Goal: Check status

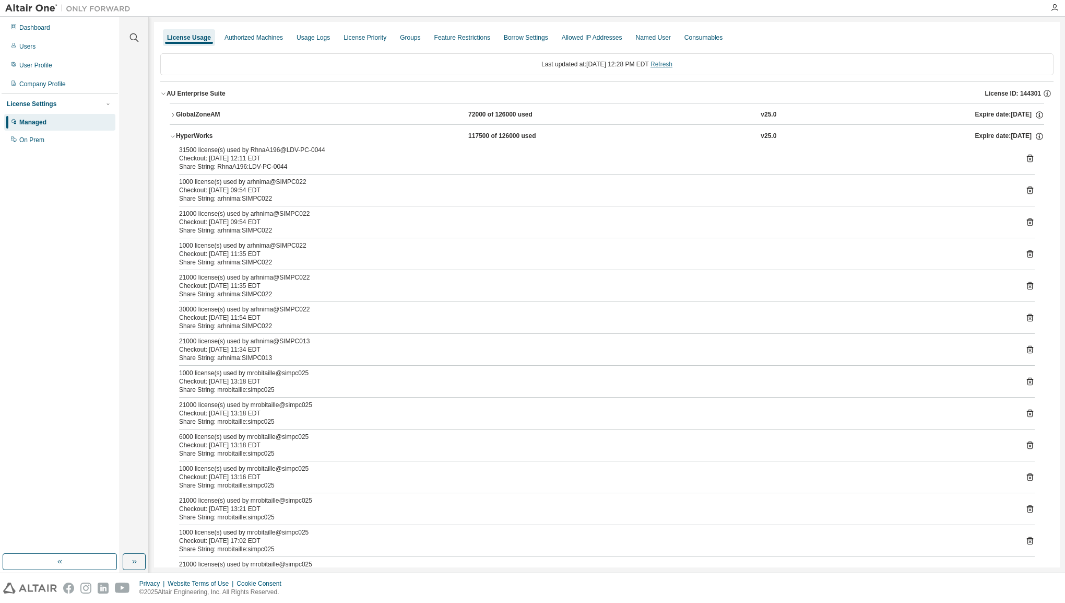
click at [673, 62] on link "Refresh" at bounding box center [662, 64] width 22 height 7
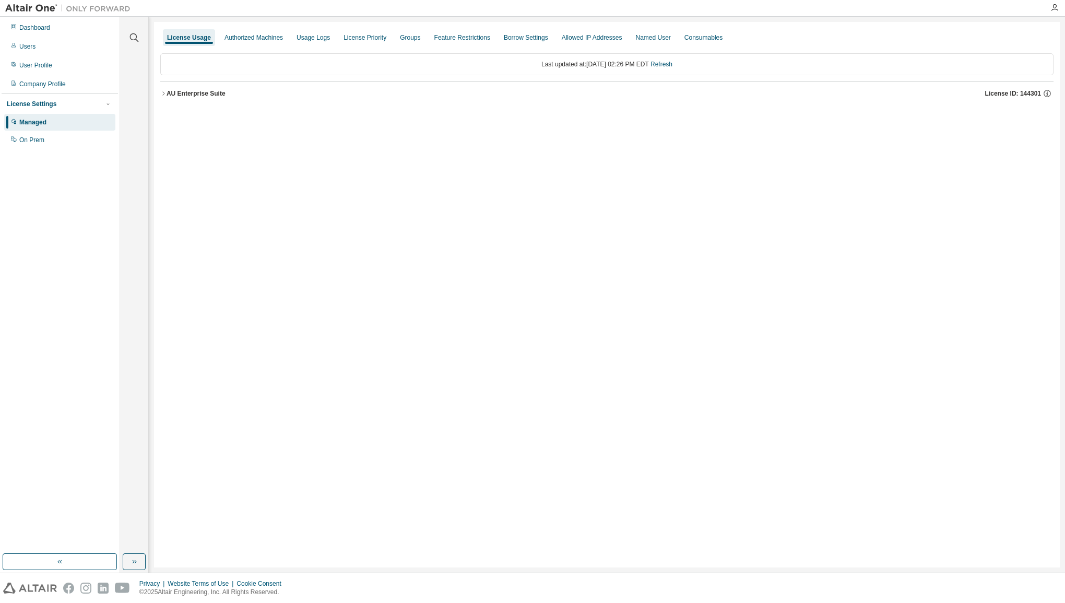
click at [169, 96] on div "AU Enterprise Suite" at bounding box center [196, 93] width 59 height 8
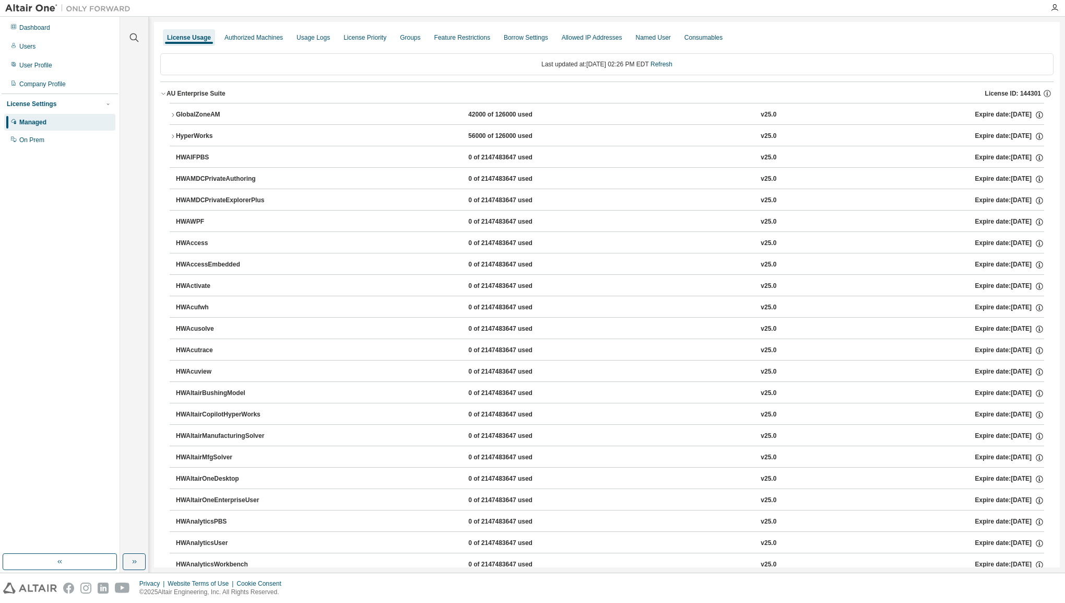
click at [174, 135] on icon "button" at bounding box center [173, 136] width 6 height 6
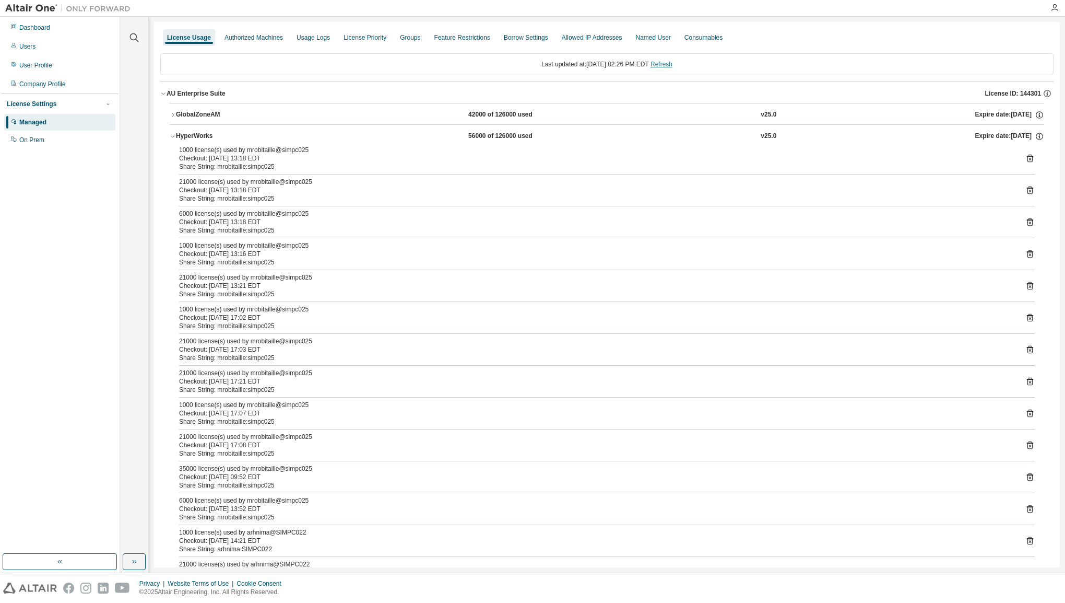
click at [673, 62] on link "Refresh" at bounding box center [662, 64] width 22 height 7
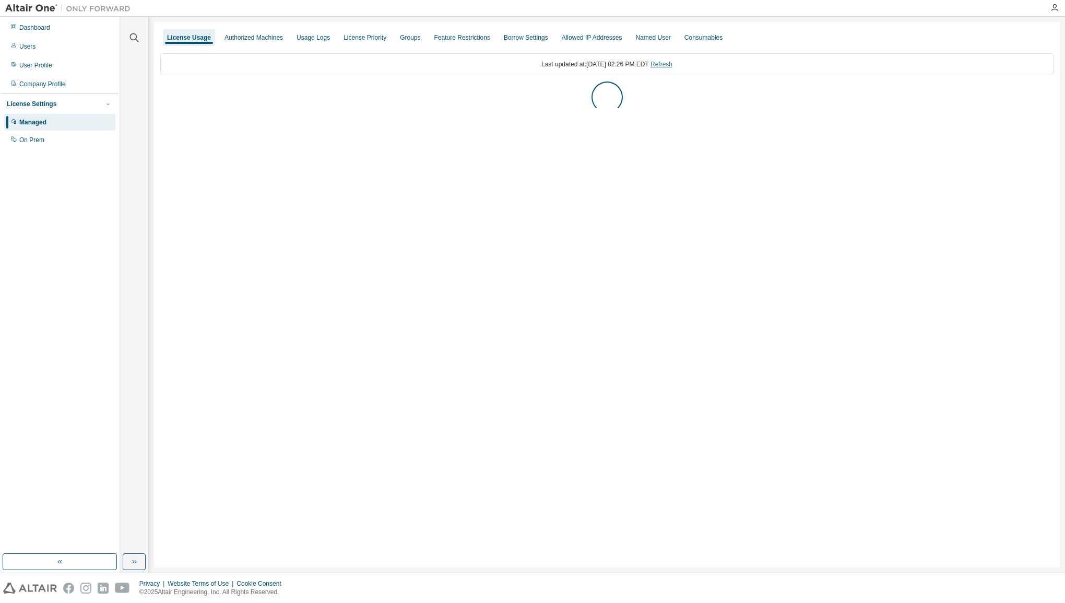
click at [673, 64] on link "Refresh" at bounding box center [662, 64] width 22 height 7
click at [184, 98] on button "AU Enterprise Suite License ID: 144301" at bounding box center [607, 93] width 894 height 23
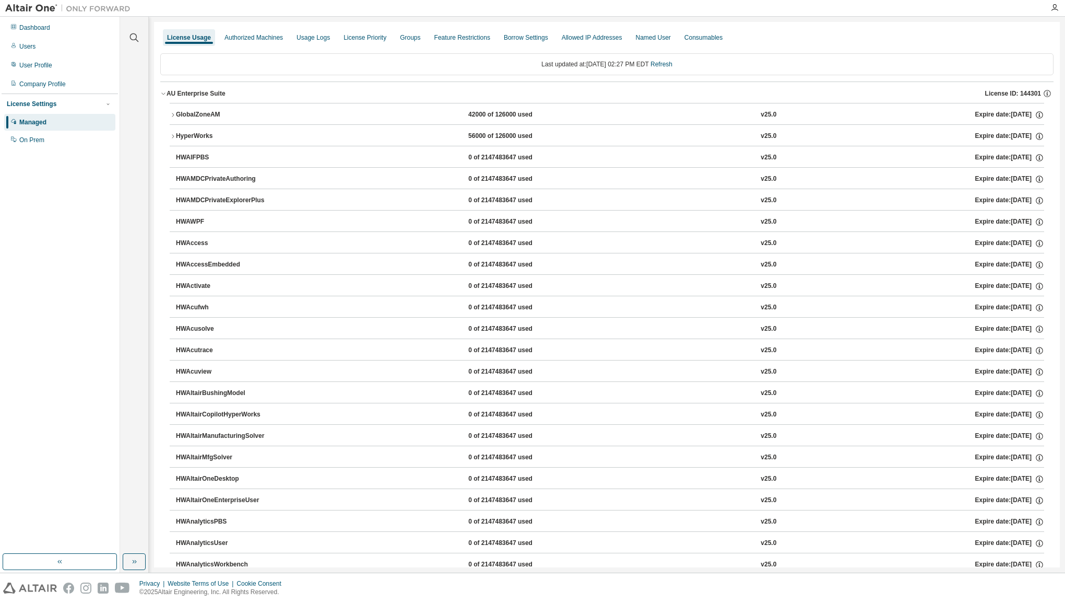
click at [192, 94] on div "AU Enterprise Suite" at bounding box center [196, 93] width 59 height 8
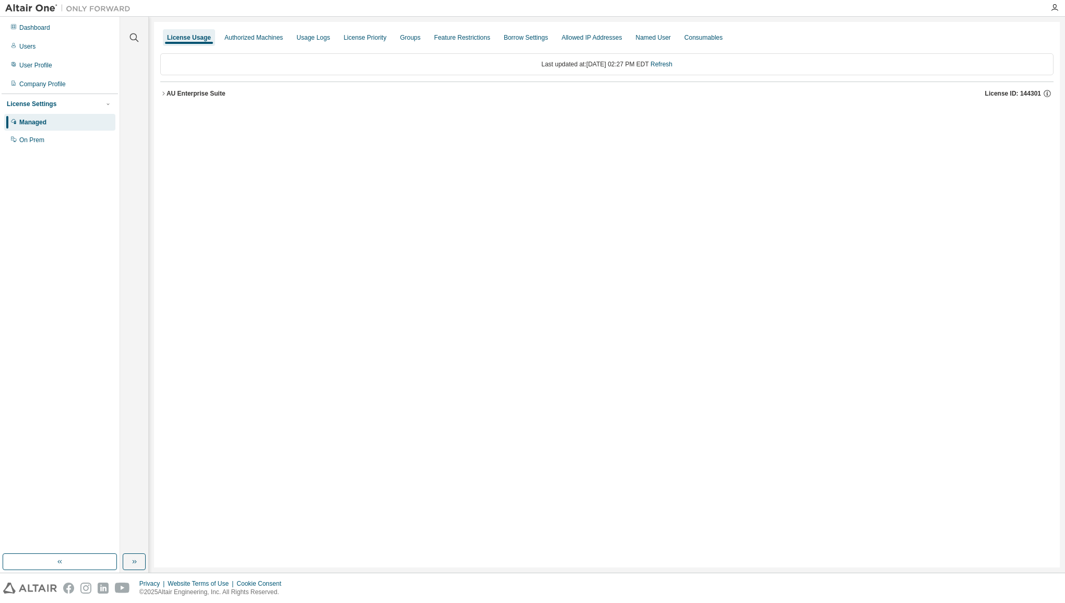
click at [202, 99] on button "AU Enterprise Suite License ID: 144301" at bounding box center [607, 93] width 894 height 23
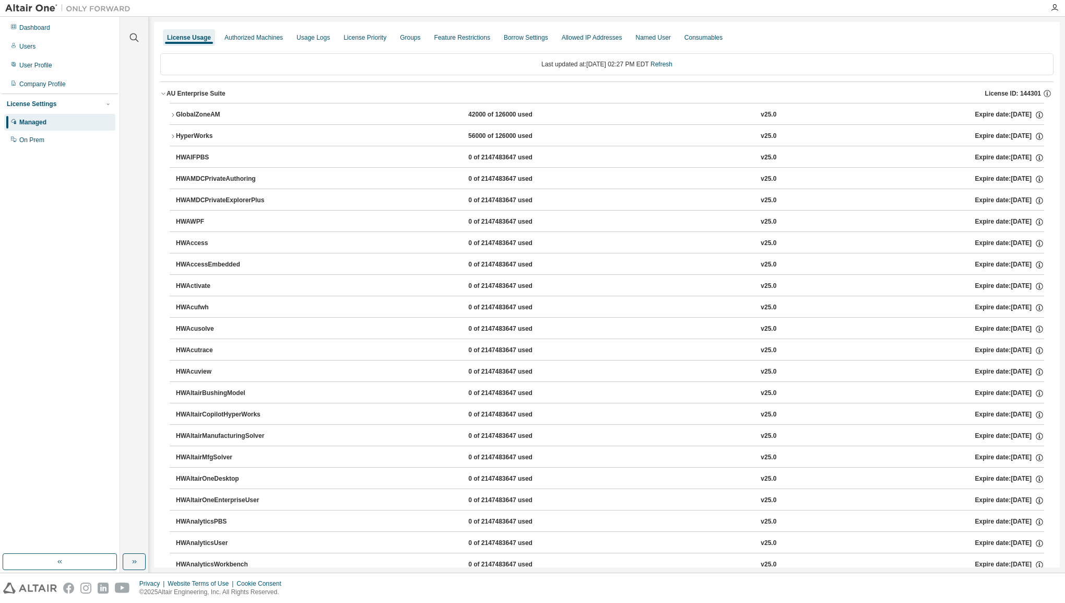
click at [196, 139] on div "HyperWorks" at bounding box center [223, 136] width 94 height 9
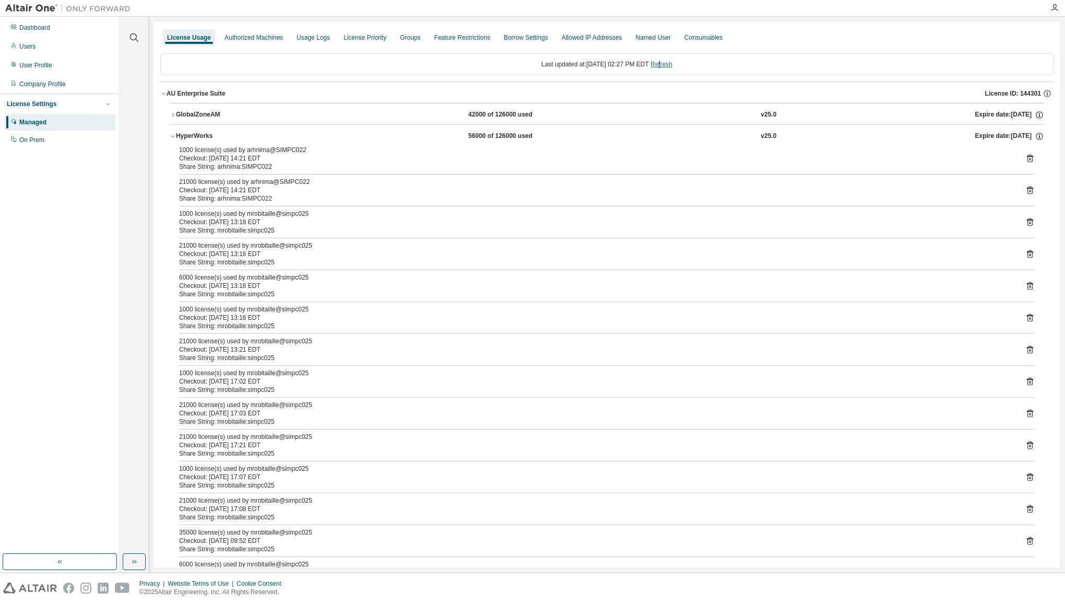
click at [672, 65] on link "Refresh" at bounding box center [662, 64] width 22 height 7
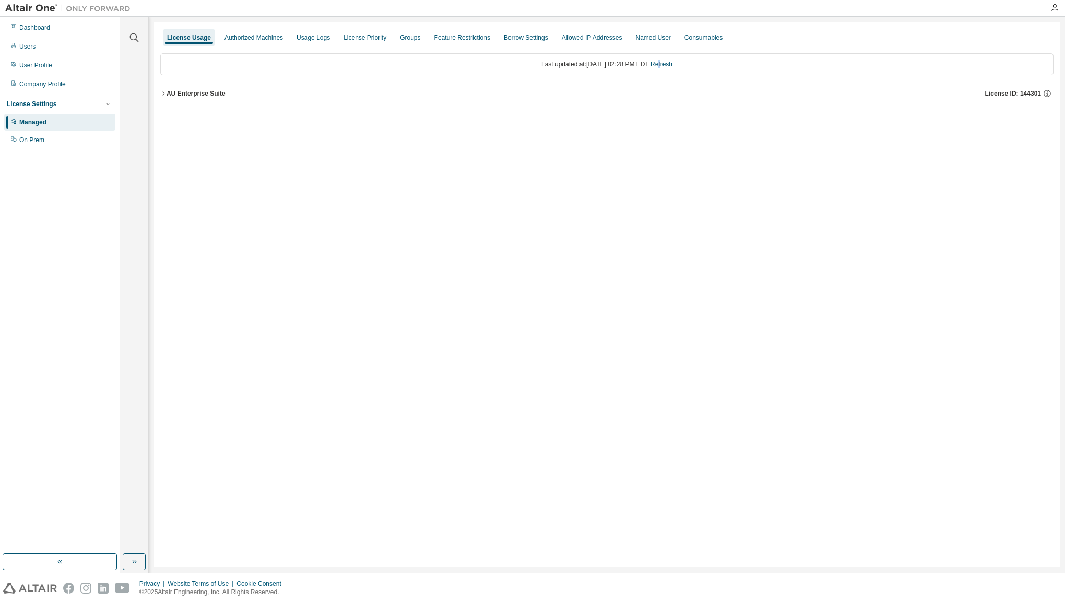
drag, startPoint x: 177, startPoint y: 95, endPoint x: 181, endPoint y: 99, distance: 5.9
click at [177, 96] on div "AU Enterprise Suite" at bounding box center [196, 93] width 59 height 8
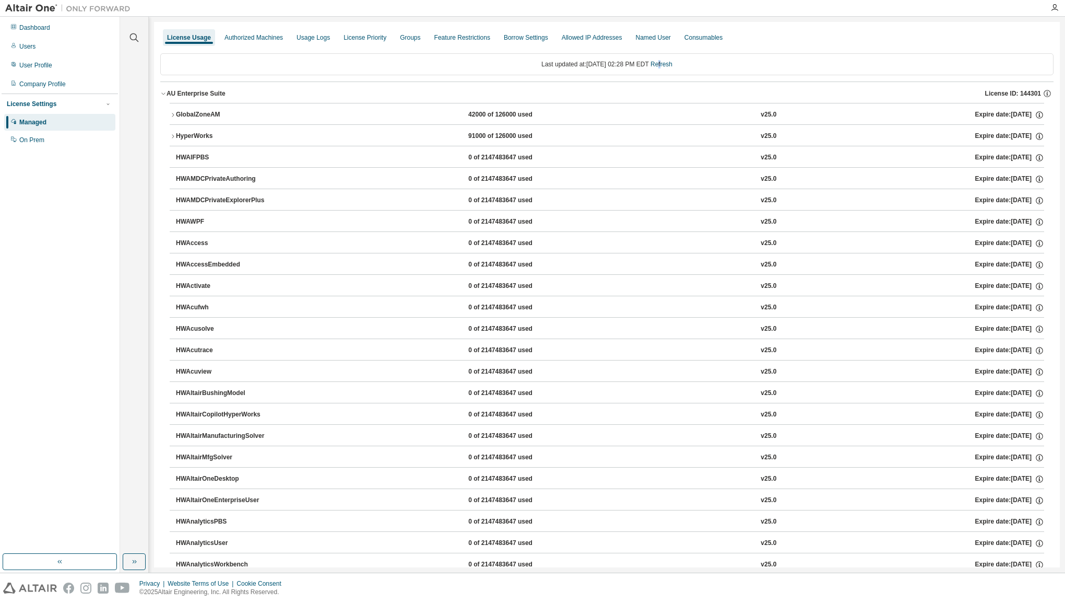
click at [163, 92] on icon "button" at bounding box center [163, 93] width 6 height 6
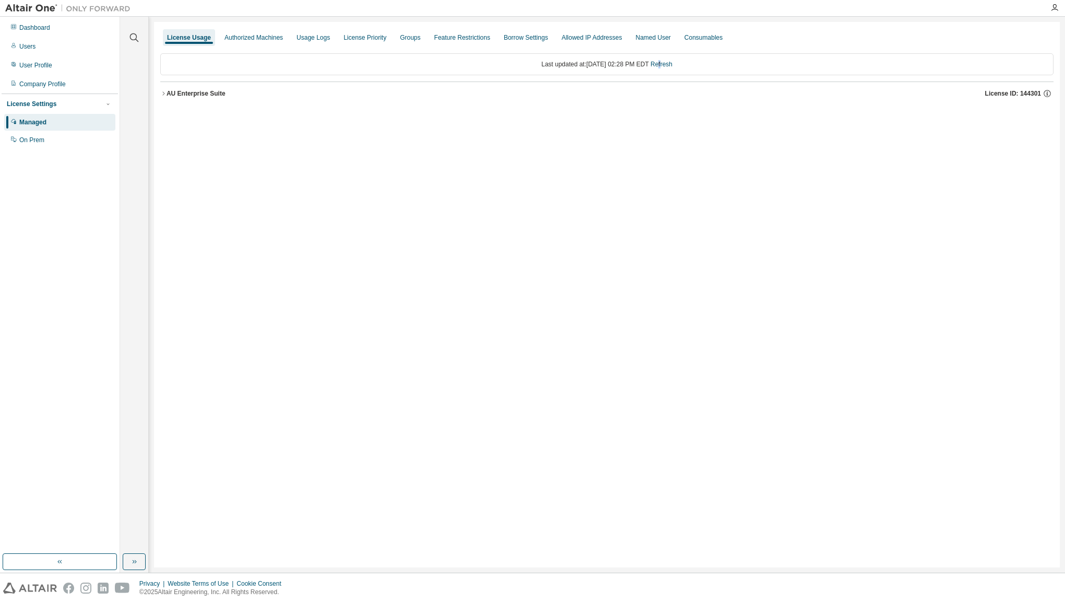
click at [163, 92] on icon "button" at bounding box center [163, 93] width 6 height 6
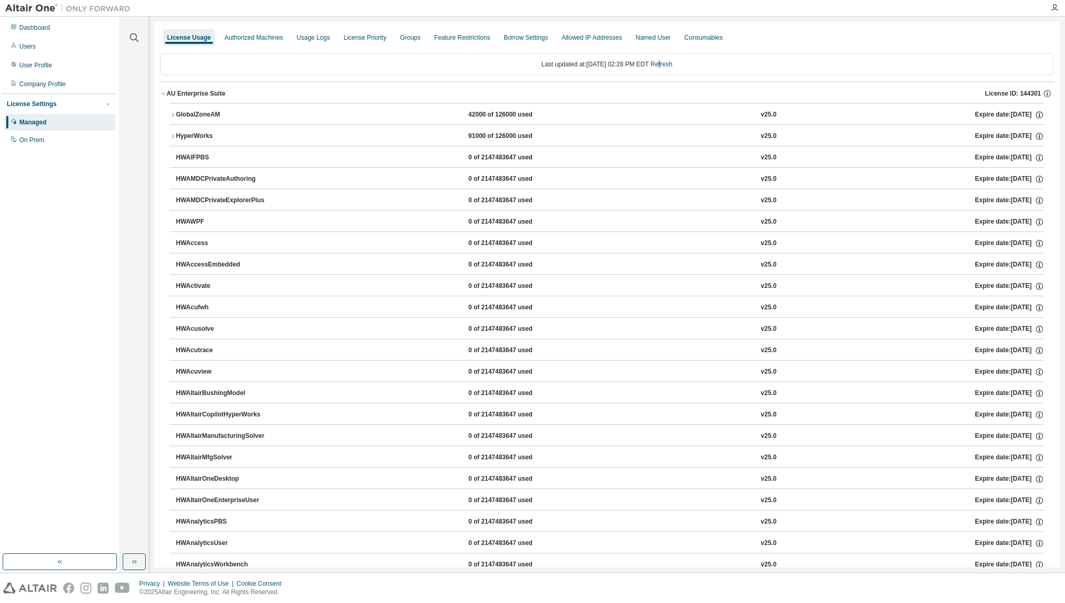
click at [174, 115] on icon "button" at bounding box center [173, 115] width 6 height 6
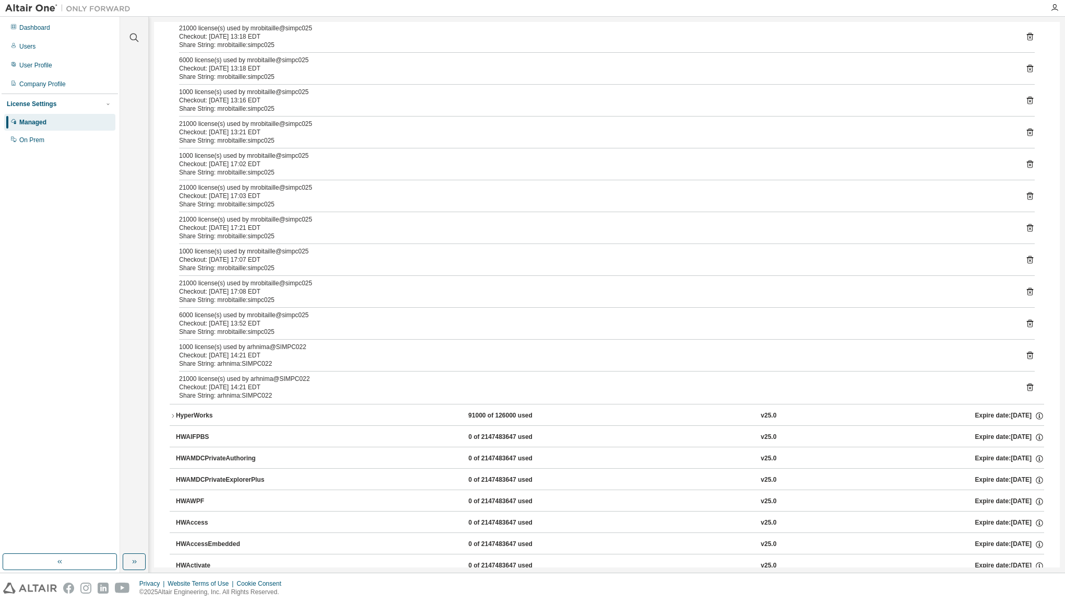
scroll to position [157, 0]
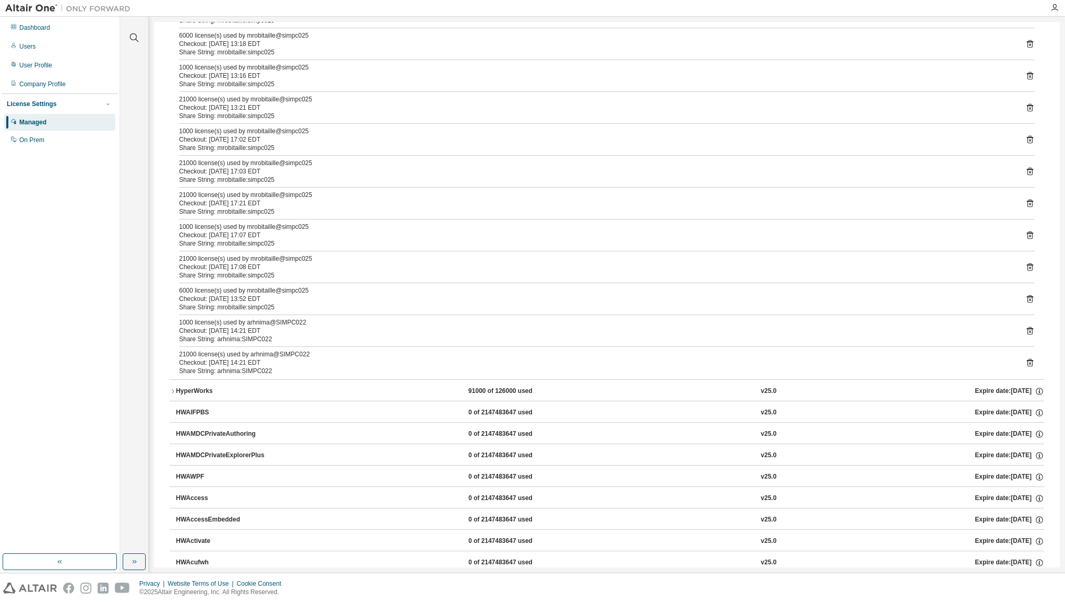
click at [174, 388] on icon "button" at bounding box center [173, 391] width 6 height 6
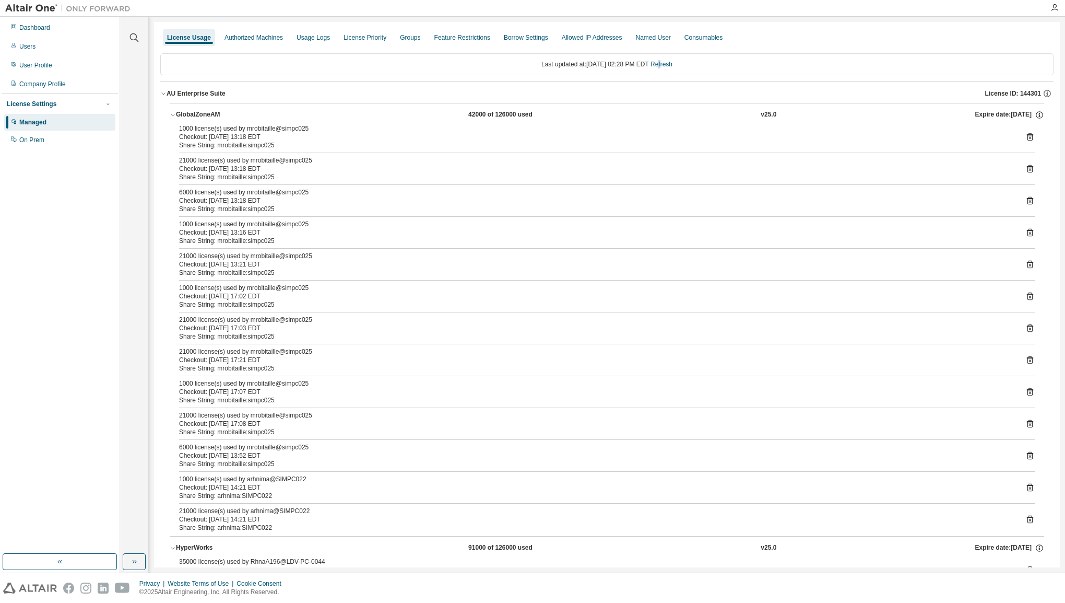
scroll to position [0, 0]
click at [673, 61] on link "Refresh" at bounding box center [662, 64] width 22 height 7
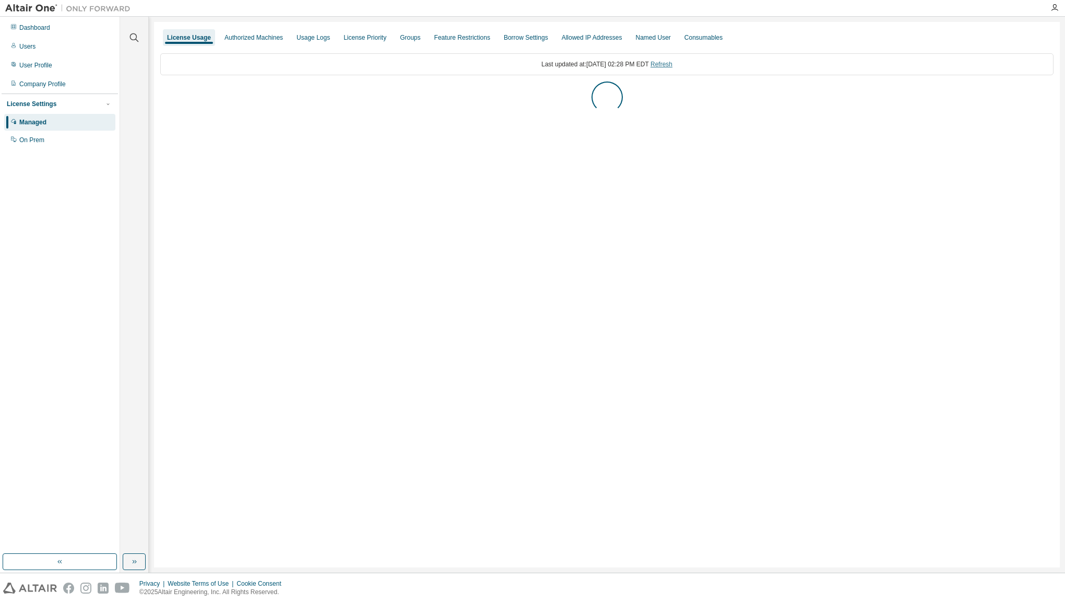
click at [673, 63] on link "Refresh" at bounding box center [662, 64] width 22 height 7
click at [178, 92] on div "AU Enterprise Suite" at bounding box center [196, 93] width 59 height 8
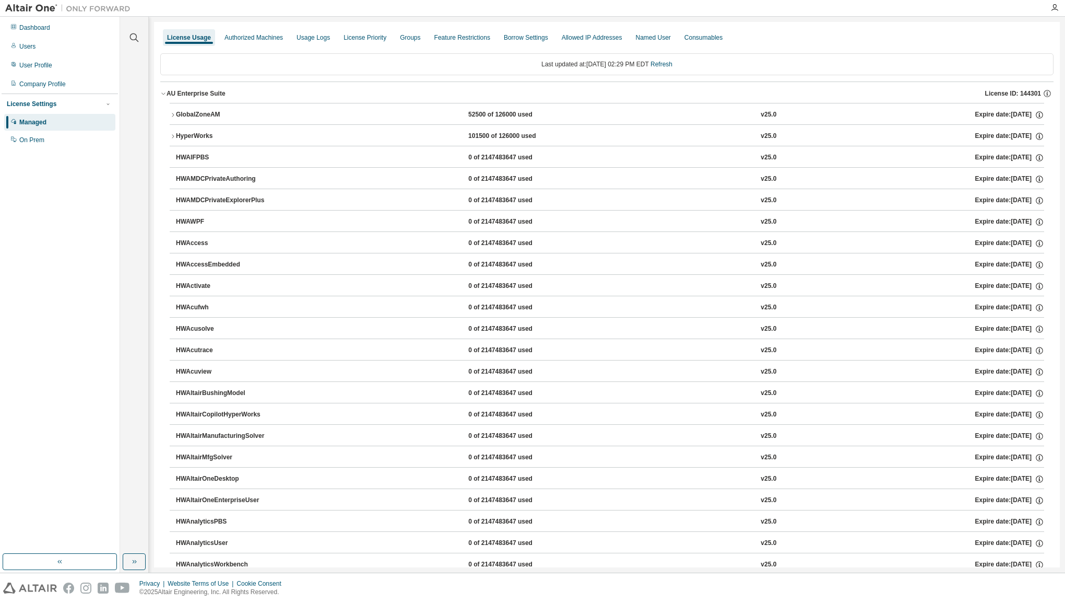
click at [173, 135] on icon "button" at bounding box center [173, 136] width 2 height 4
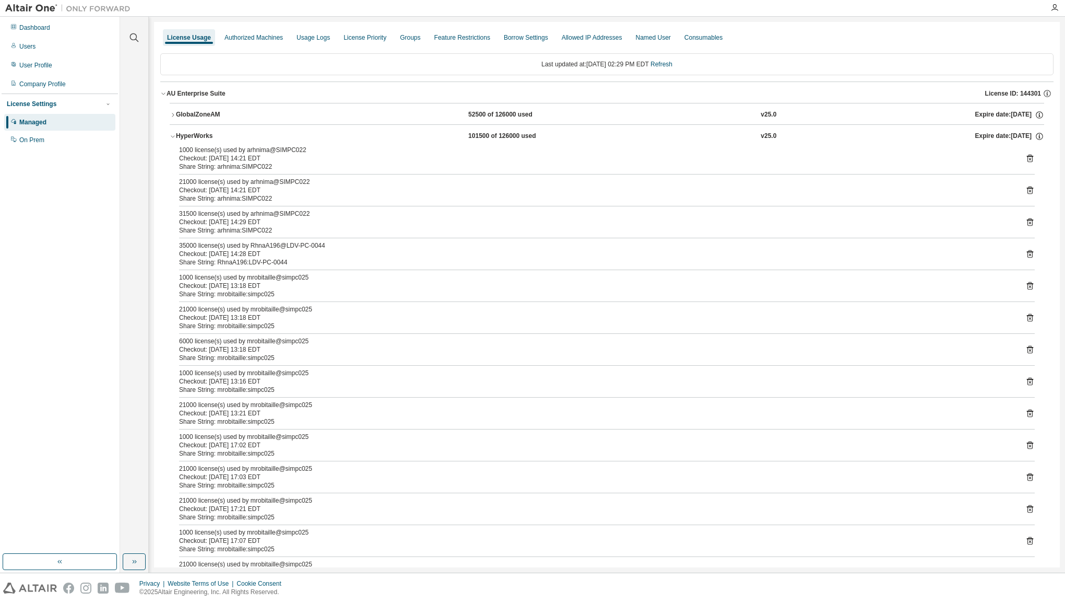
click at [671, 60] on div "Last updated at: [DATE] 02:29 PM EDT Refresh" at bounding box center [607, 64] width 894 height 22
click at [673, 63] on link "Refresh" at bounding box center [662, 64] width 22 height 7
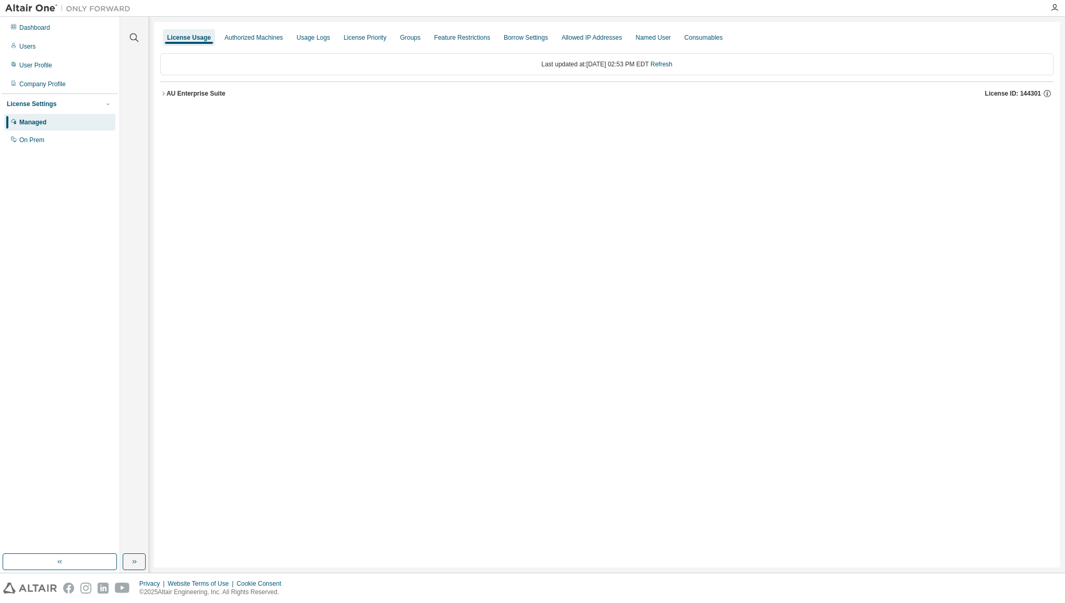
click at [161, 91] on icon "button" at bounding box center [163, 93] width 6 height 6
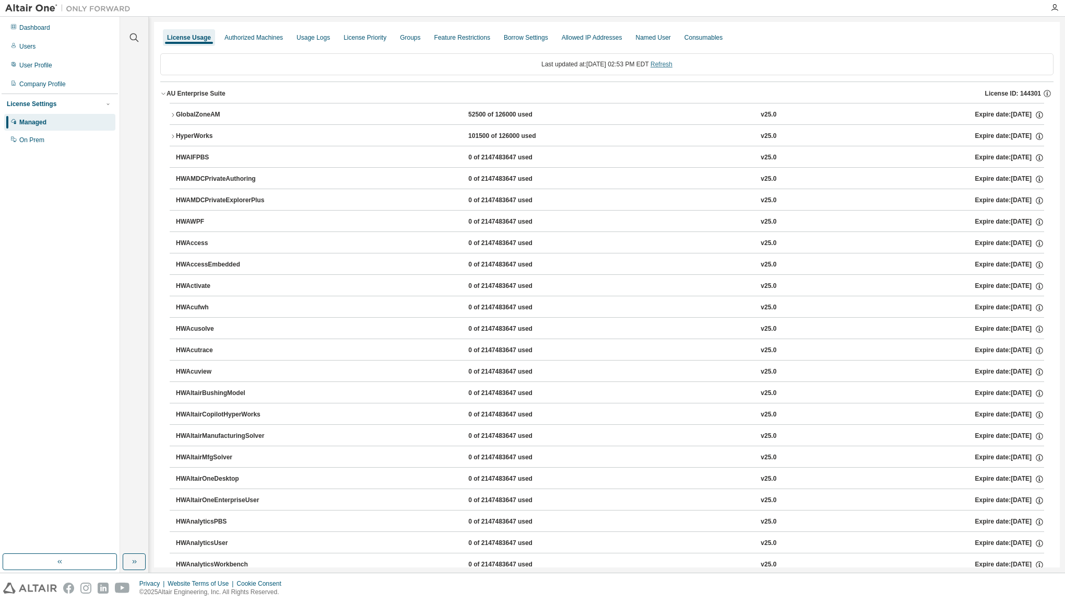
click at [670, 64] on link "Refresh" at bounding box center [662, 64] width 22 height 7
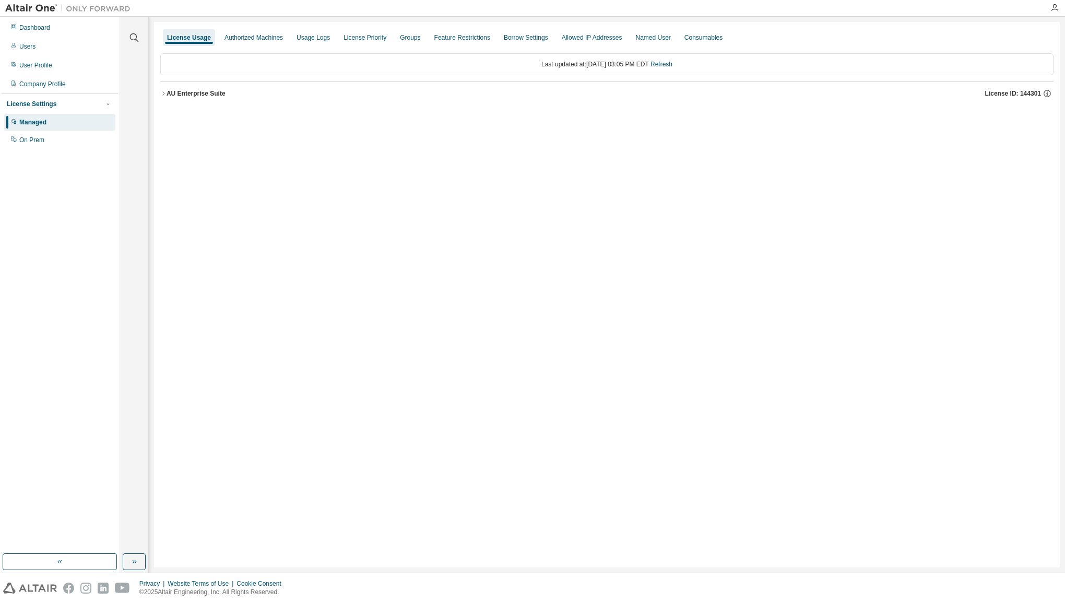
click at [169, 92] on div "AU Enterprise Suite" at bounding box center [196, 93] width 59 height 8
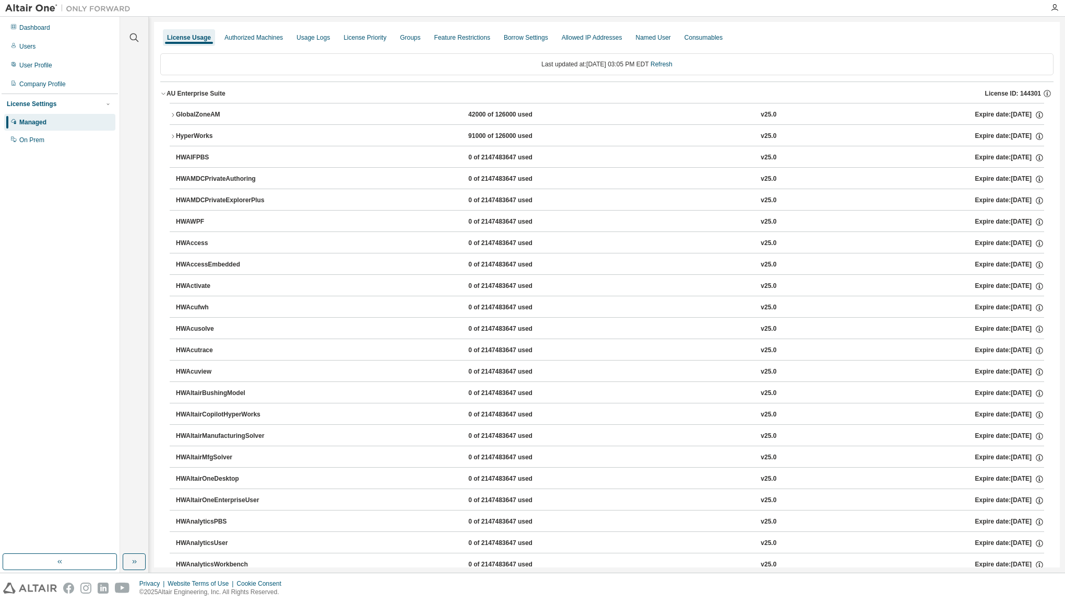
click at [176, 136] on div "HyperWorks" at bounding box center [223, 136] width 94 height 9
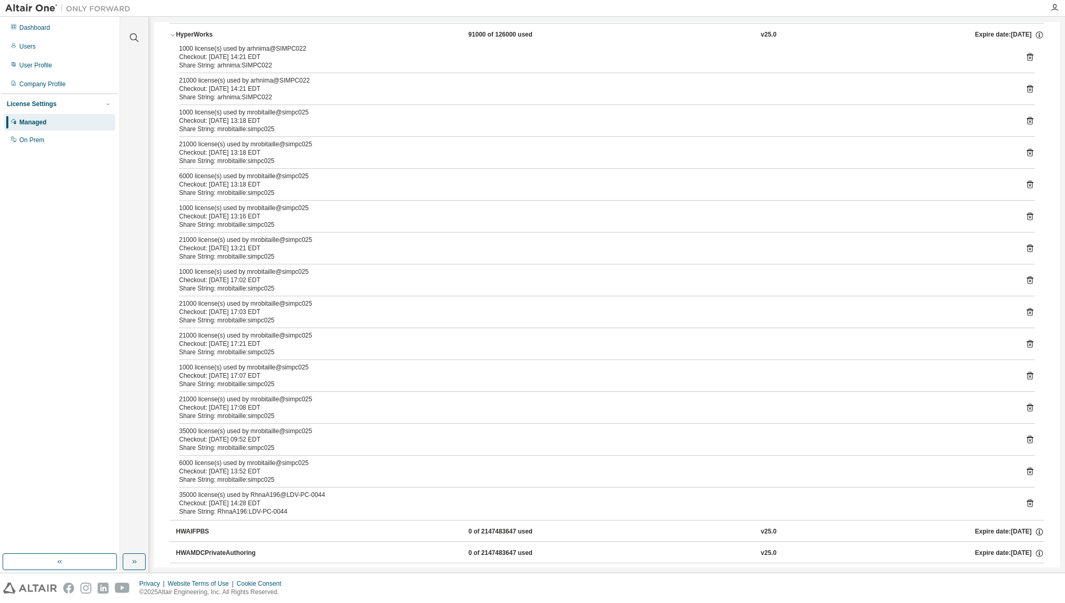
scroll to position [104, 0]
click at [861, 30] on div "HyperWorks 91000 of 126000 used v25.0 Expire date: [DATE]" at bounding box center [610, 31] width 868 height 9
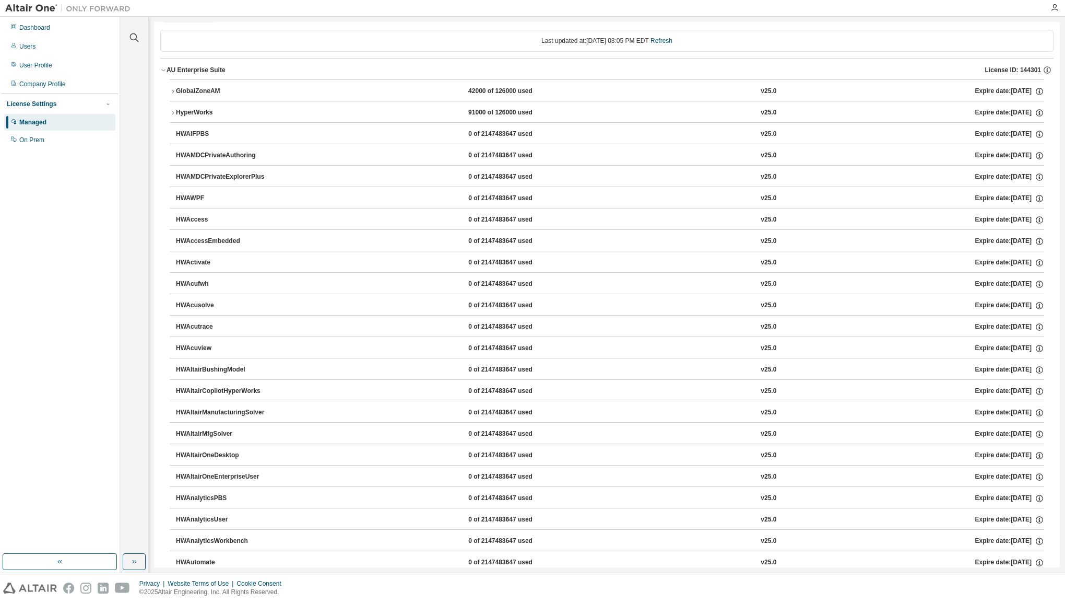
scroll to position [0, 0]
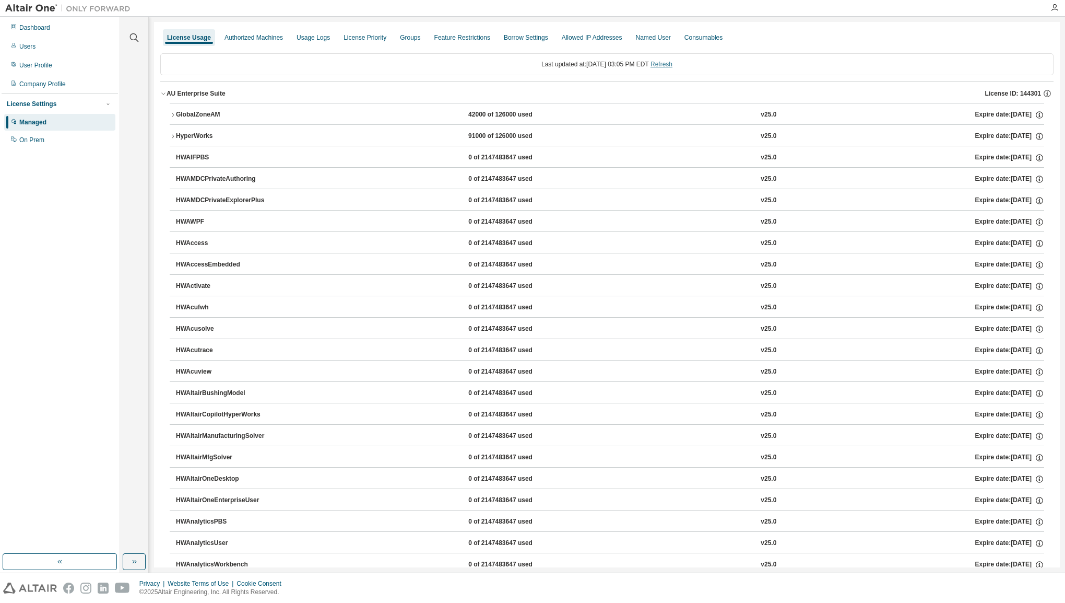
click at [673, 62] on link "Refresh" at bounding box center [662, 64] width 22 height 7
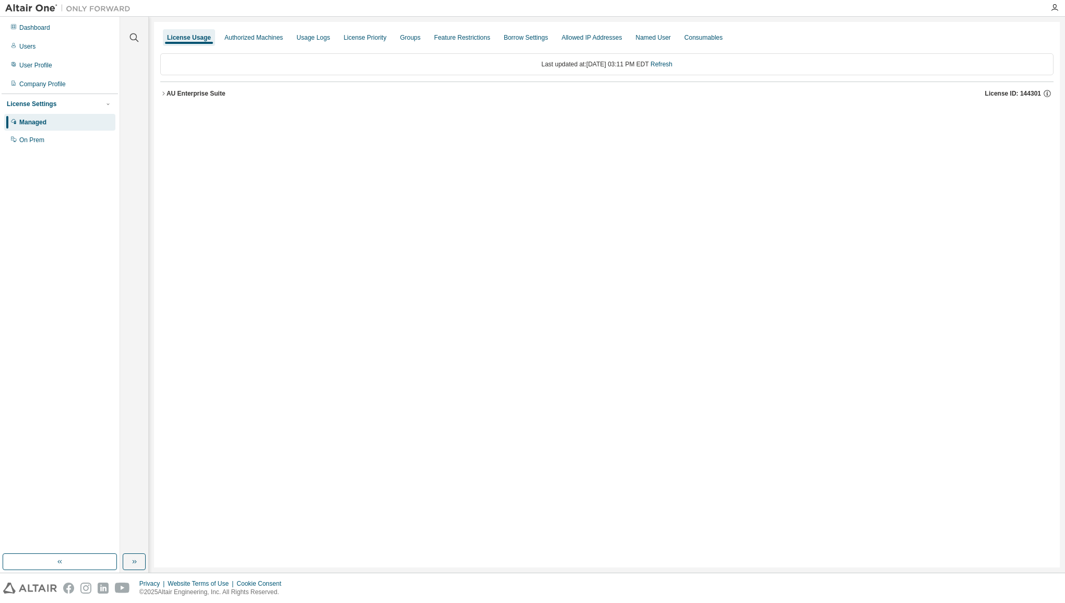
click at [166, 92] on icon "button" at bounding box center [163, 93] width 6 height 6
